Goal: Task Accomplishment & Management: Use online tool/utility

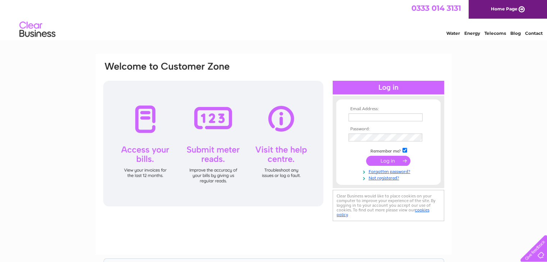
type input "info@locheebaptistchapel.com"
click at [389, 161] on input "submit" at bounding box center [388, 161] width 44 height 10
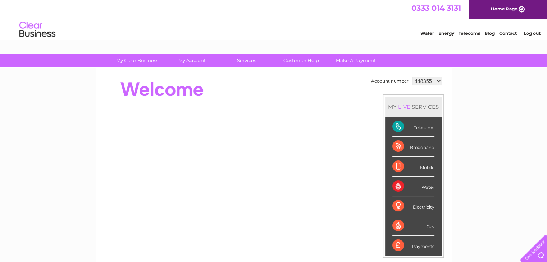
click at [438, 82] on select "448355 1090963" at bounding box center [427, 81] width 30 height 9
click at [473, 80] on div "My Clear Business Login Details My Details My Preferences Link Account My Accou…" at bounding box center [273, 256] width 547 height 404
click at [437, 82] on select "448355 1090963" at bounding box center [427, 81] width 30 height 9
select select "1090963"
click at [412, 77] on select "448355 1090963" at bounding box center [427, 81] width 30 height 9
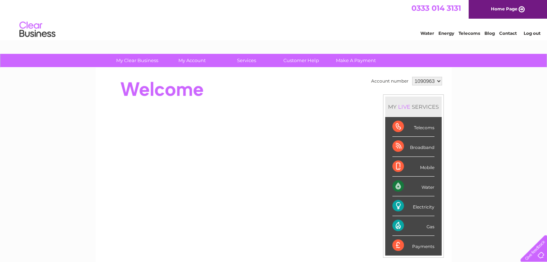
scroll to position [36, 0]
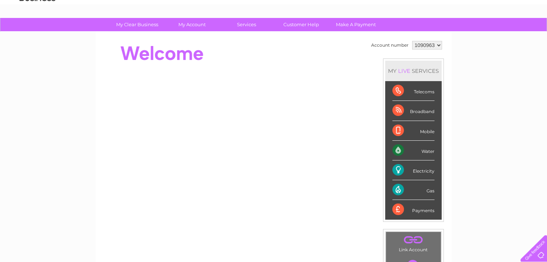
click at [438, 45] on select "448355 1090963" at bounding box center [427, 45] width 30 height 9
click at [450, 63] on div "Account number 448355 1090963 MY LIVE SERVICES Telecoms Broadband Mobile Water …" at bounding box center [274, 165] width 356 height 267
click at [516, 160] on div "My Clear Business Login Details My Details My Preferences Link Account My Accou…" at bounding box center [273, 220] width 547 height 404
click at [425, 151] on div "Water" at bounding box center [413, 151] width 42 height 20
click at [397, 148] on div "Water" at bounding box center [413, 151] width 42 height 20
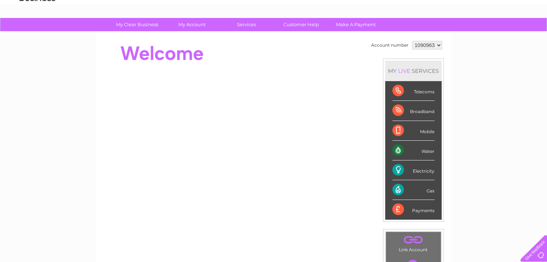
click at [426, 154] on div "Water" at bounding box center [413, 151] width 42 height 20
click at [438, 46] on select "448355 1090963" at bounding box center [427, 45] width 30 height 9
select select "448355"
click at [412, 41] on select "448355 1090963" at bounding box center [427, 45] width 30 height 9
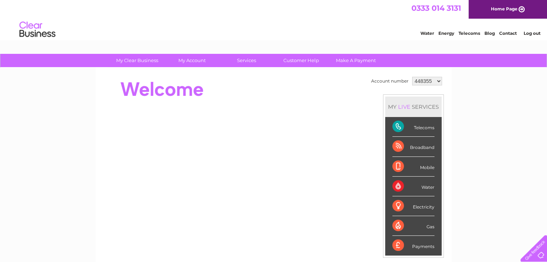
click at [437, 82] on select "448355 1090963" at bounding box center [427, 81] width 30 height 9
select select "1090963"
click at [412, 77] on select "448355 1090963" at bounding box center [427, 81] width 30 height 9
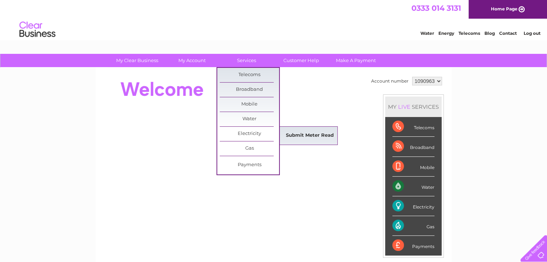
click at [292, 136] on link "Submit Meter Read" at bounding box center [309, 136] width 59 height 14
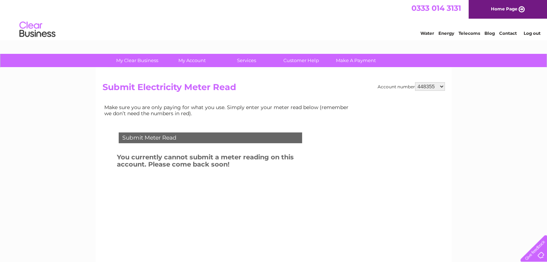
click at [422, 89] on select "448355 1090963" at bounding box center [430, 86] width 30 height 9
select select "1090963"
click at [415, 82] on select "448355 1090963" at bounding box center [430, 86] width 30 height 9
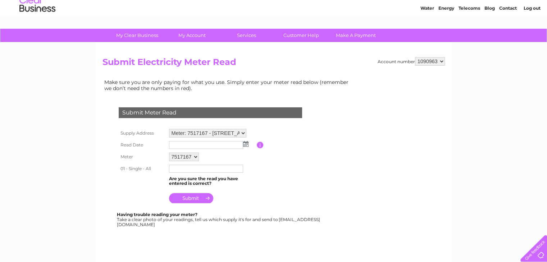
scroll to position [36, 0]
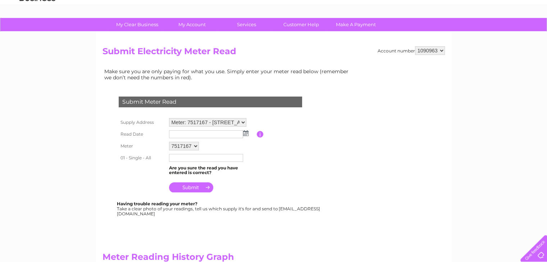
click at [196, 145] on select "7517167" at bounding box center [184, 146] width 30 height 9
click at [204, 147] on td "7517167" at bounding box center [211, 146] width 89 height 12
click at [197, 146] on select "7517167" at bounding box center [184, 146] width 30 height 9
click at [208, 147] on td "7517167" at bounding box center [211, 146] width 89 height 12
click at [243, 123] on select "Meter: 7517167 - 12 Bright Street, Dundee, DD2 3DE Meter: 3184314 - 12 Bright S…" at bounding box center [207, 122] width 77 height 9
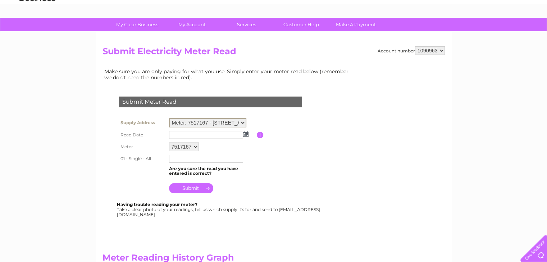
select select "131674"
click at [169, 118] on select "Meter: 7517167 - 12 Bright Street, Dundee, DD2 3DE Meter: 3184314 - 12 Bright S…" at bounding box center [207, 122] width 77 height 9
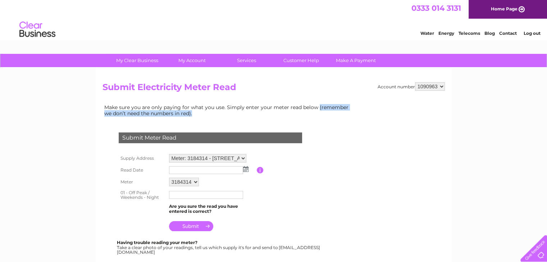
drag, startPoint x: 317, startPoint y: 108, endPoint x: 319, endPoint y: 113, distance: 5.3
click at [319, 113] on td "Make sure you are only paying for what you use. Simply enter your meter read be…" at bounding box center [228, 110] width 252 height 15
click at [430, 86] on select "448355 1090963" at bounding box center [430, 86] width 30 height 9
select select "448355"
click at [415, 82] on select "448355 1090963" at bounding box center [430, 86] width 30 height 9
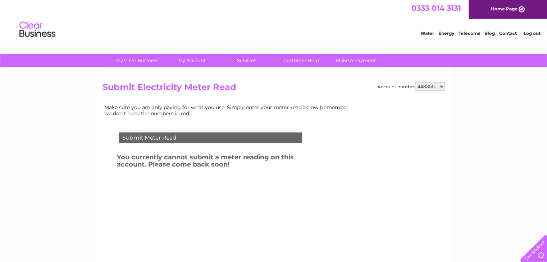
click at [440, 87] on select "448355 1090963" at bounding box center [430, 86] width 30 height 9
select select "1090963"
click at [415, 82] on select "448355 1090963" at bounding box center [430, 86] width 30 height 9
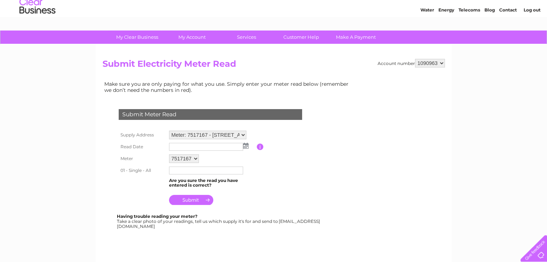
scroll to position [36, 0]
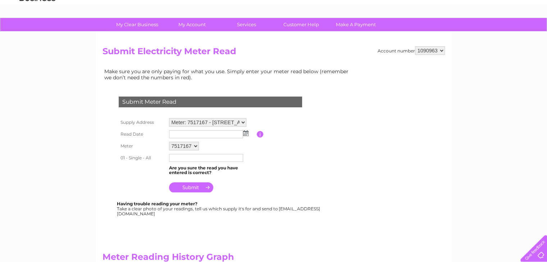
click at [239, 123] on select "Meter: 7517167 - 12 Bright Street, Dundee, DD2 3DE Meter: 3184314 - 12 Bright S…" at bounding box center [207, 122] width 77 height 9
select select "131674"
click at [169, 118] on select "Meter: 7517167 - 12 Bright Street, Dundee, DD2 3DE Meter: 3184314 - 12 Bright S…" at bounding box center [207, 122] width 77 height 9
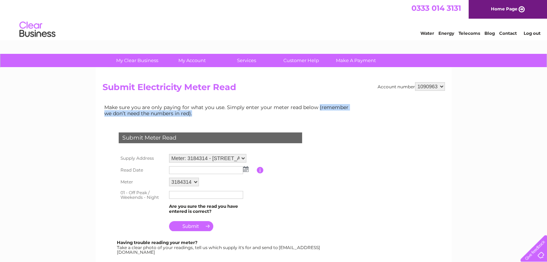
drag, startPoint x: 317, startPoint y: 107, endPoint x: 323, endPoint y: 114, distance: 9.2
click at [323, 114] on td "Make sure you are only paying for what you use. Simply enter your meter read be…" at bounding box center [228, 110] width 252 height 15
click at [322, 112] on td "Make sure you are only paying for what you use. Simply enter your meter read be…" at bounding box center [228, 110] width 252 height 15
drag, startPoint x: 317, startPoint y: 108, endPoint x: 322, endPoint y: 118, distance: 10.8
click at [322, 118] on td "Make sure you are only paying for what you use. Simply enter your meter read be…" at bounding box center [228, 110] width 252 height 15
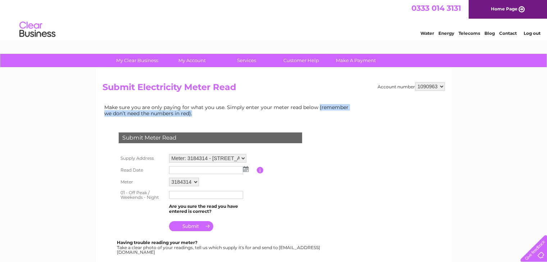
click at [318, 114] on td "Make sure you are only paying for what you use. Simply enter your meter read be…" at bounding box center [228, 110] width 252 height 15
drag, startPoint x: 317, startPoint y: 108, endPoint x: 192, endPoint y: 116, distance: 125.7
click at [192, 116] on td "Make sure you are only paying for what you use. Simply enter your meter read be…" at bounding box center [228, 110] width 252 height 15
drag, startPoint x: 317, startPoint y: 107, endPoint x: 192, endPoint y: 118, distance: 125.9
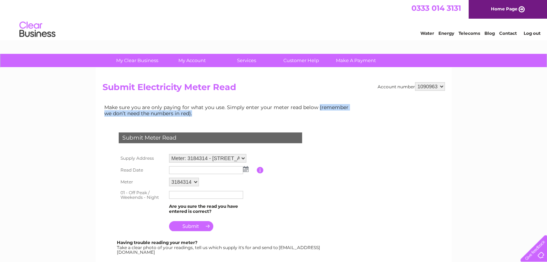
click at [302, 115] on td "Make sure you are only paying for what you use. Simply enter your meter read be…" at bounding box center [228, 110] width 252 height 15
drag, startPoint x: 317, startPoint y: 107, endPoint x: 191, endPoint y: 115, distance: 126.0
click at [191, 115] on td "Make sure you are only paying for what you use. Simply enter your meter read be…" at bounding box center [228, 110] width 252 height 15
click at [377, 28] on div "Water Energy Telecoms Blog Contact Log out" at bounding box center [273, 30] width 547 height 23
